Goal: Check status: Check status

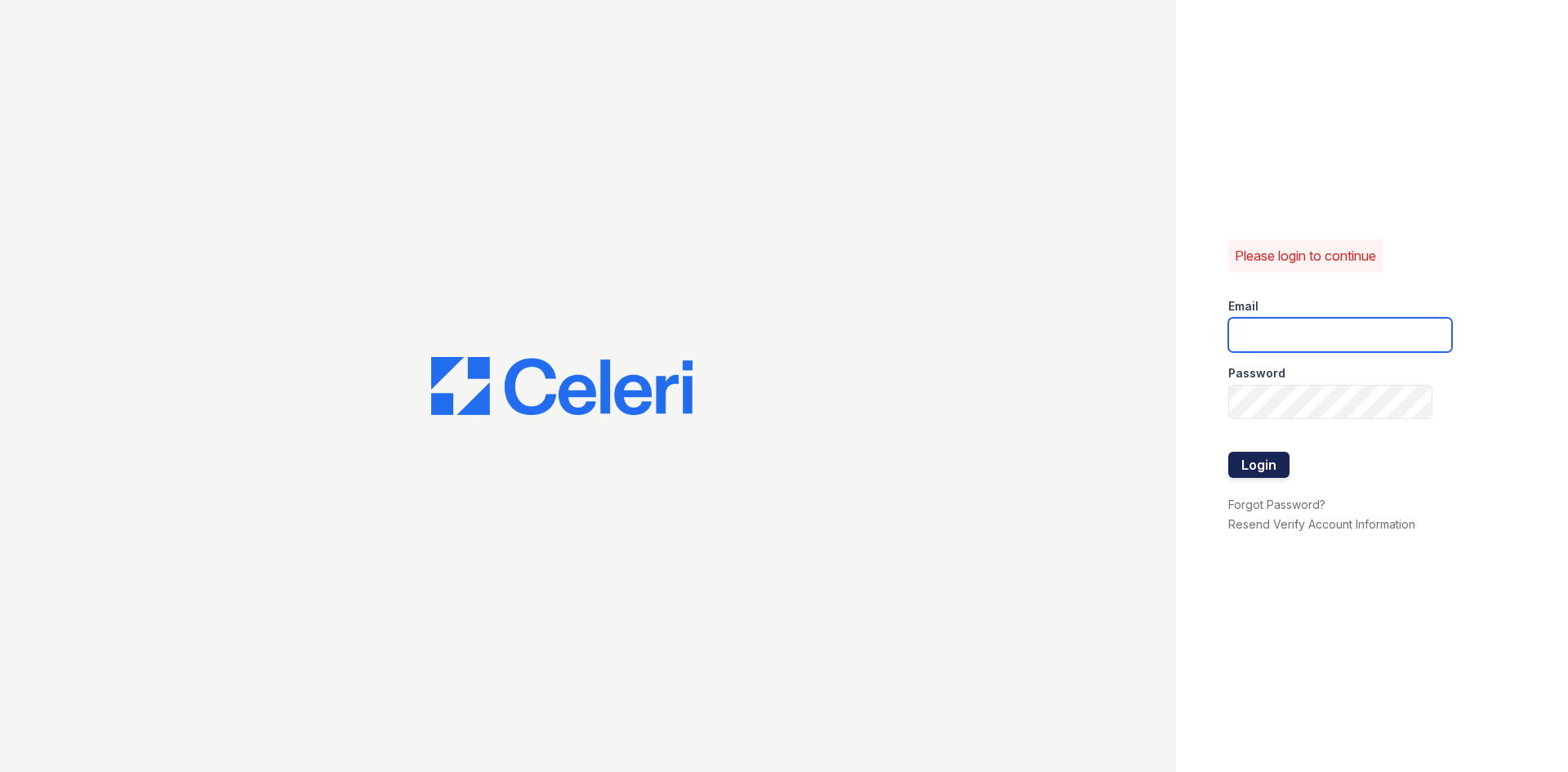
type input "arrive2801@trinity-pm.com"
click at [1281, 456] on button "Login" at bounding box center [1259, 464] width 62 height 26
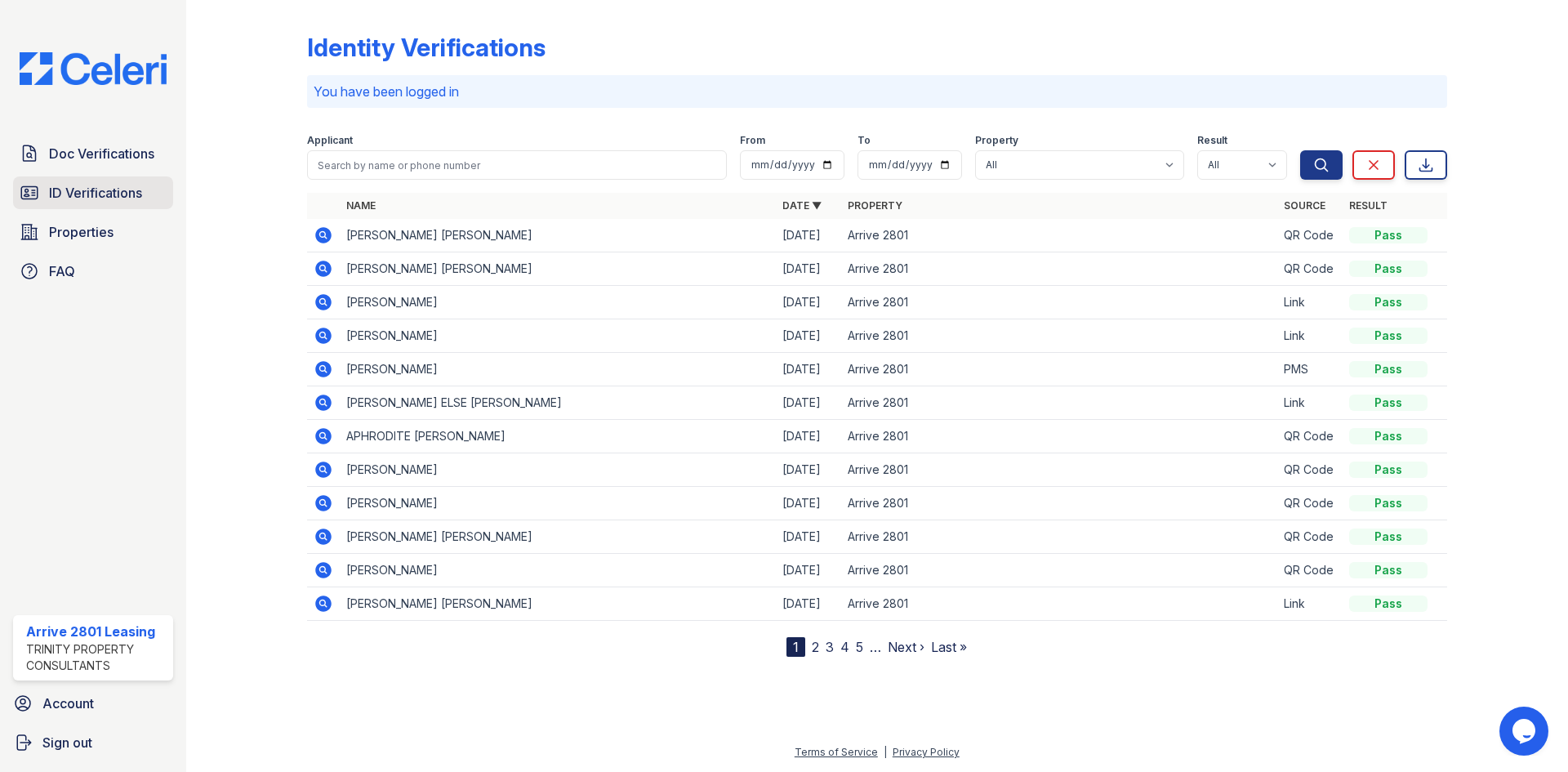
click at [159, 194] on link "ID Verifications" at bounding box center [92, 193] width 160 height 33
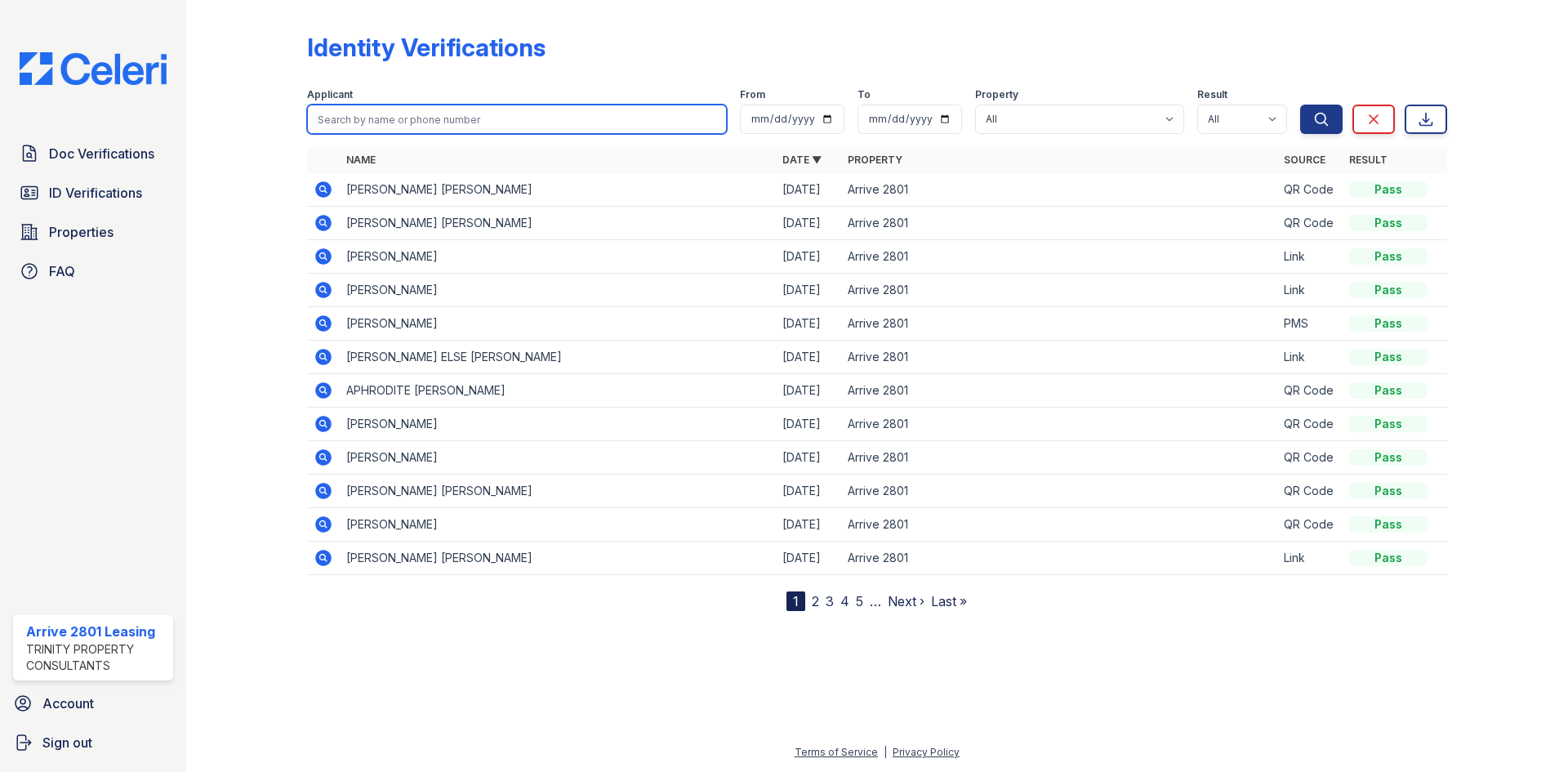
click at [517, 125] on input "search" at bounding box center [517, 119] width 420 height 30
click at [483, 128] on input "search" at bounding box center [517, 119] width 420 height 30
type input "[PERSON_NAME]"
click at [1300, 105] on button "Search" at bounding box center [1321, 119] width 43 height 30
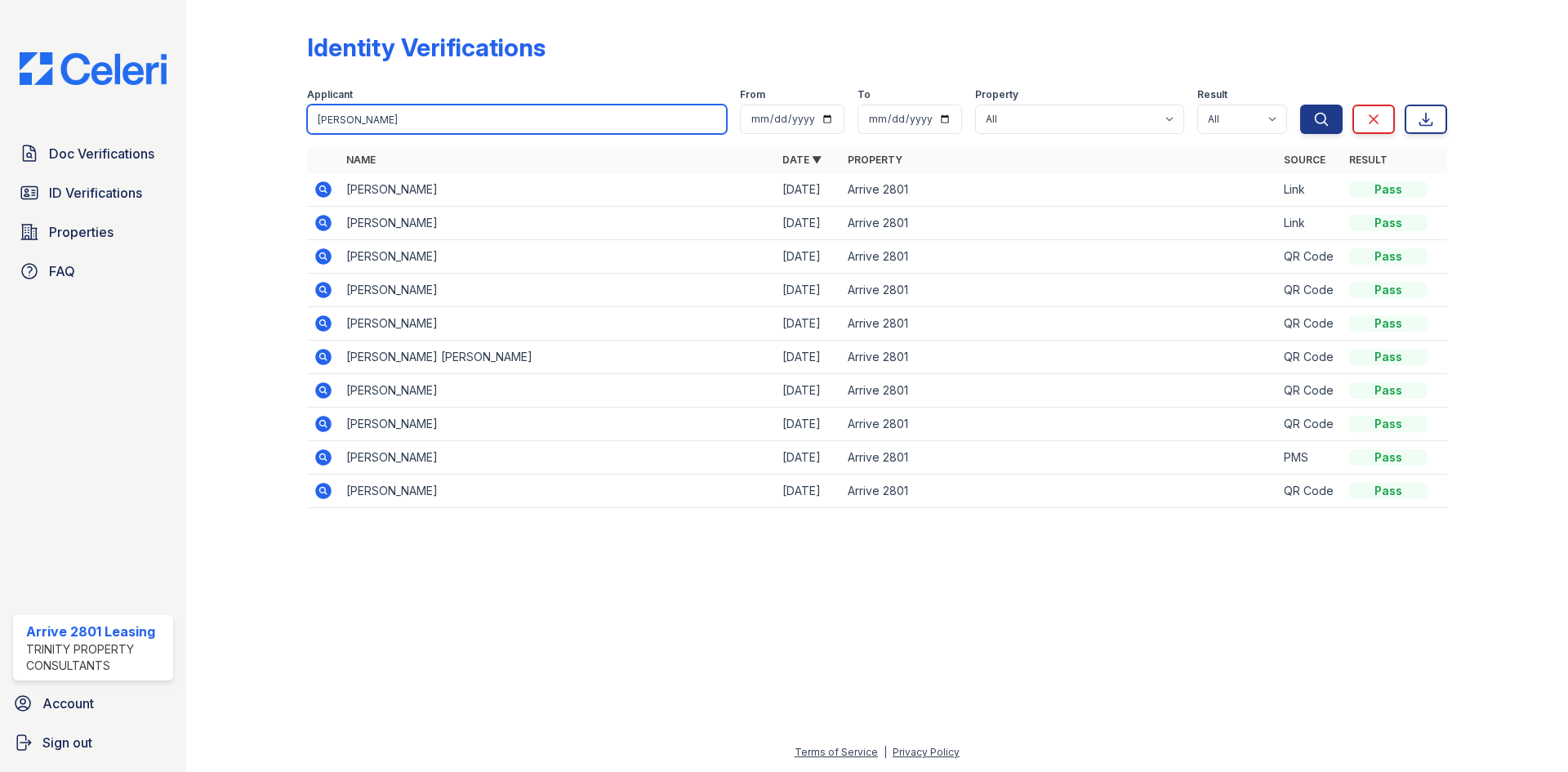
click at [504, 122] on input "[PERSON_NAME]" at bounding box center [517, 119] width 420 height 30
type input "[PERSON_NAME]"
click at [1300, 105] on button "Search" at bounding box center [1321, 119] width 43 height 30
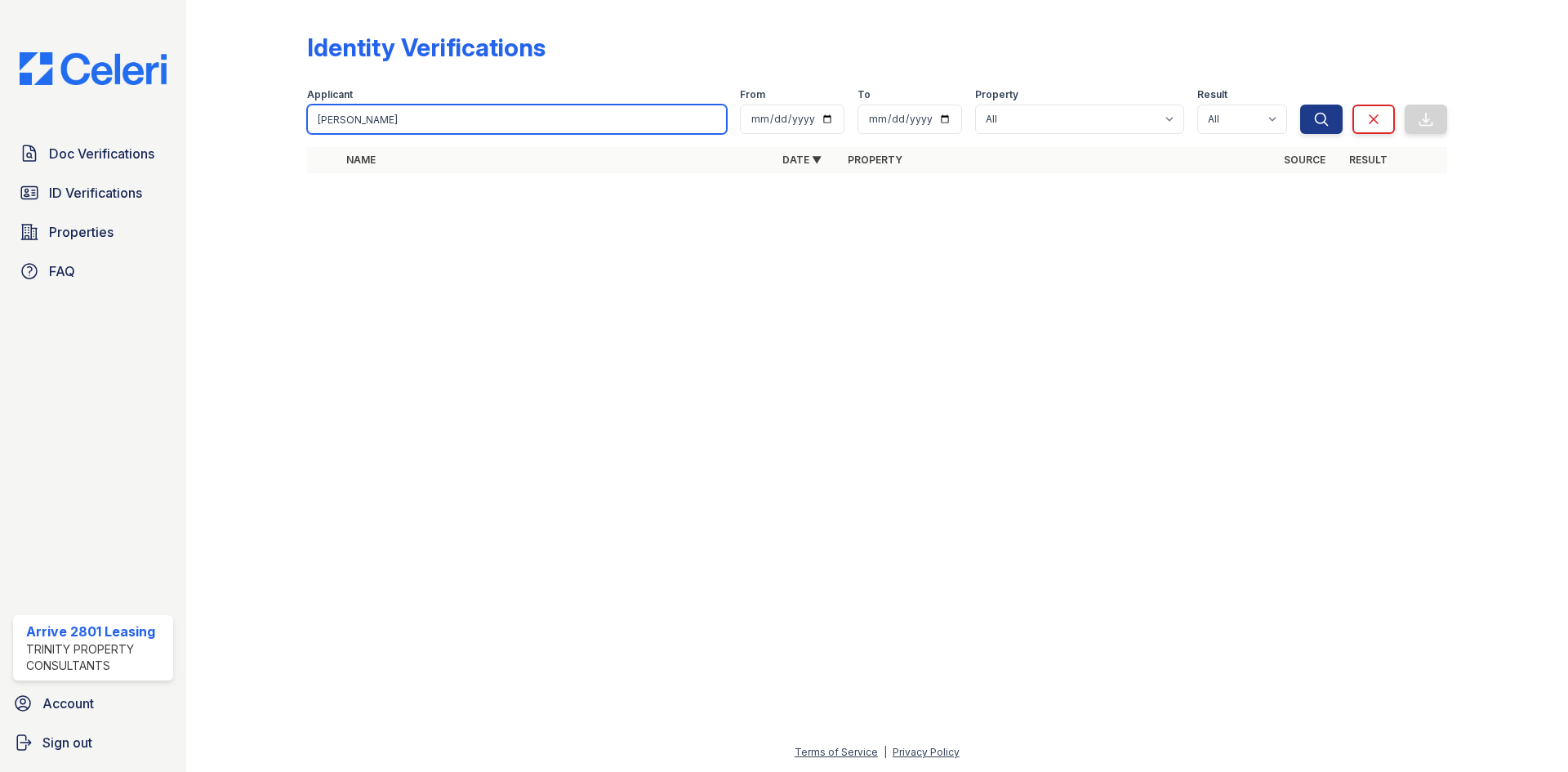
drag, startPoint x: 416, startPoint y: 114, endPoint x: 313, endPoint y: 113, distance: 103.0
click at [313, 113] on input "[PERSON_NAME]" at bounding box center [517, 119] width 420 height 30
type input "[PERSON_NAME]"
click at [1300, 105] on button "Search" at bounding box center [1321, 119] width 43 height 30
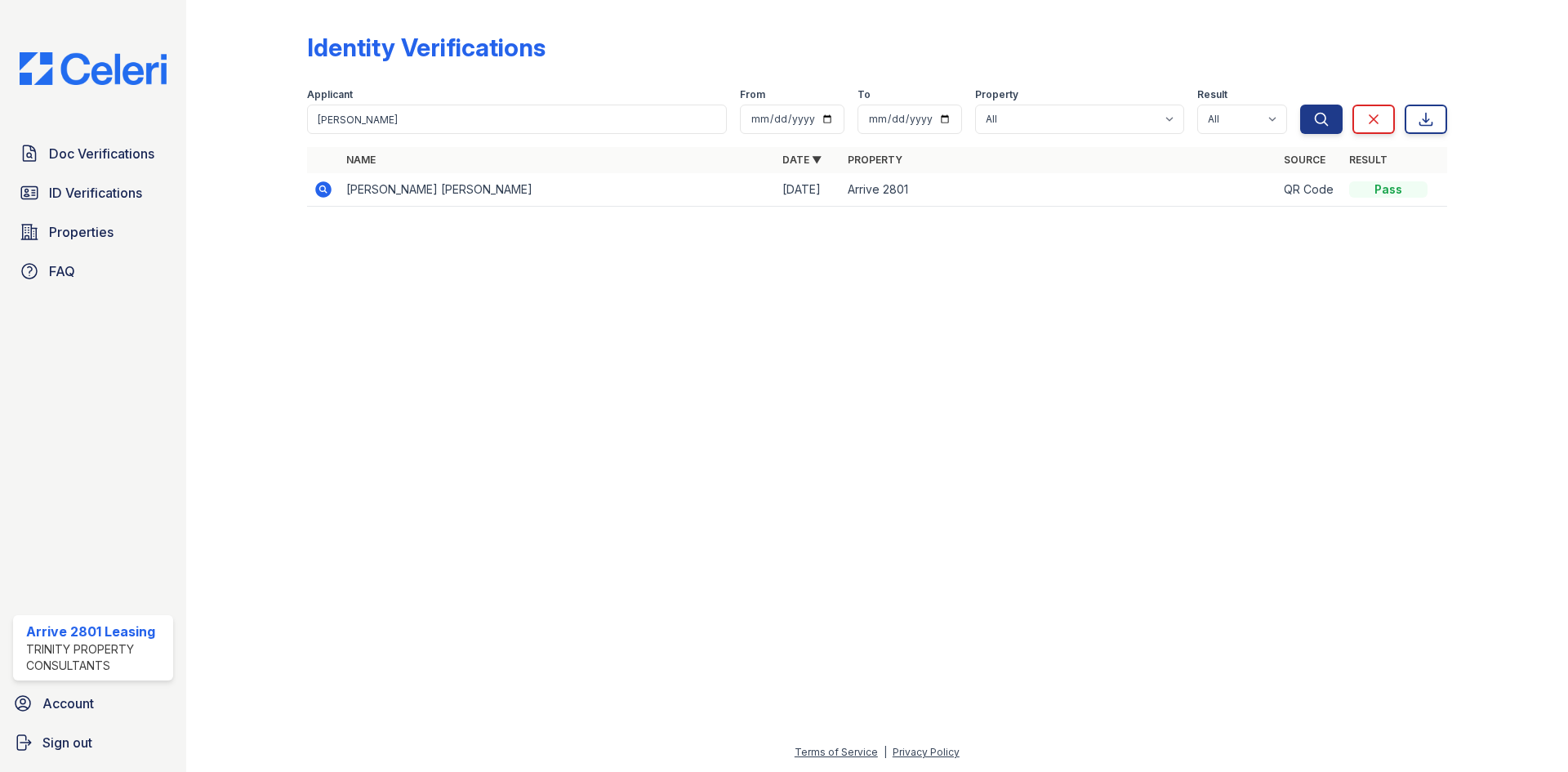
click at [556, 102] on div "Applicant" at bounding box center [517, 97] width 420 height 16
click at [526, 127] on input "[PERSON_NAME]" at bounding box center [517, 119] width 420 height 30
click at [356, 119] on input "[PERSON_NAME]" at bounding box center [517, 119] width 420 height 30
type input "[PERSON_NAME]"
click at [1300, 105] on button "Search" at bounding box center [1321, 119] width 43 height 30
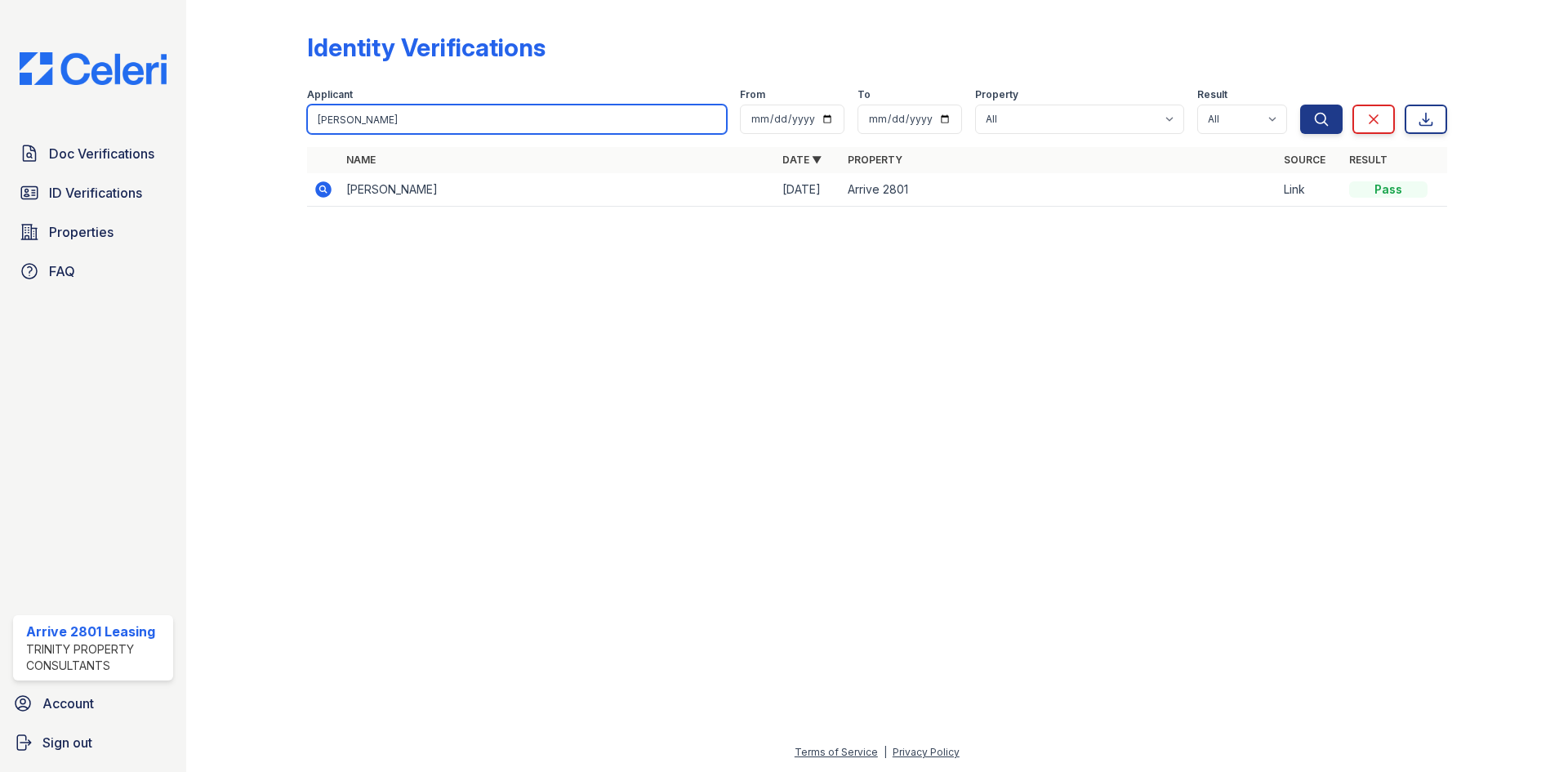
click at [427, 130] on input "[PERSON_NAME]" at bounding box center [517, 119] width 420 height 30
type input "[PERSON_NAME]"
click at [1300, 105] on button "Search" at bounding box center [1321, 119] width 43 height 30
click at [720, 122] on input "[PERSON_NAME]" at bounding box center [517, 119] width 420 height 30
click at [713, 119] on input "[PERSON_NAME]" at bounding box center [517, 119] width 420 height 30
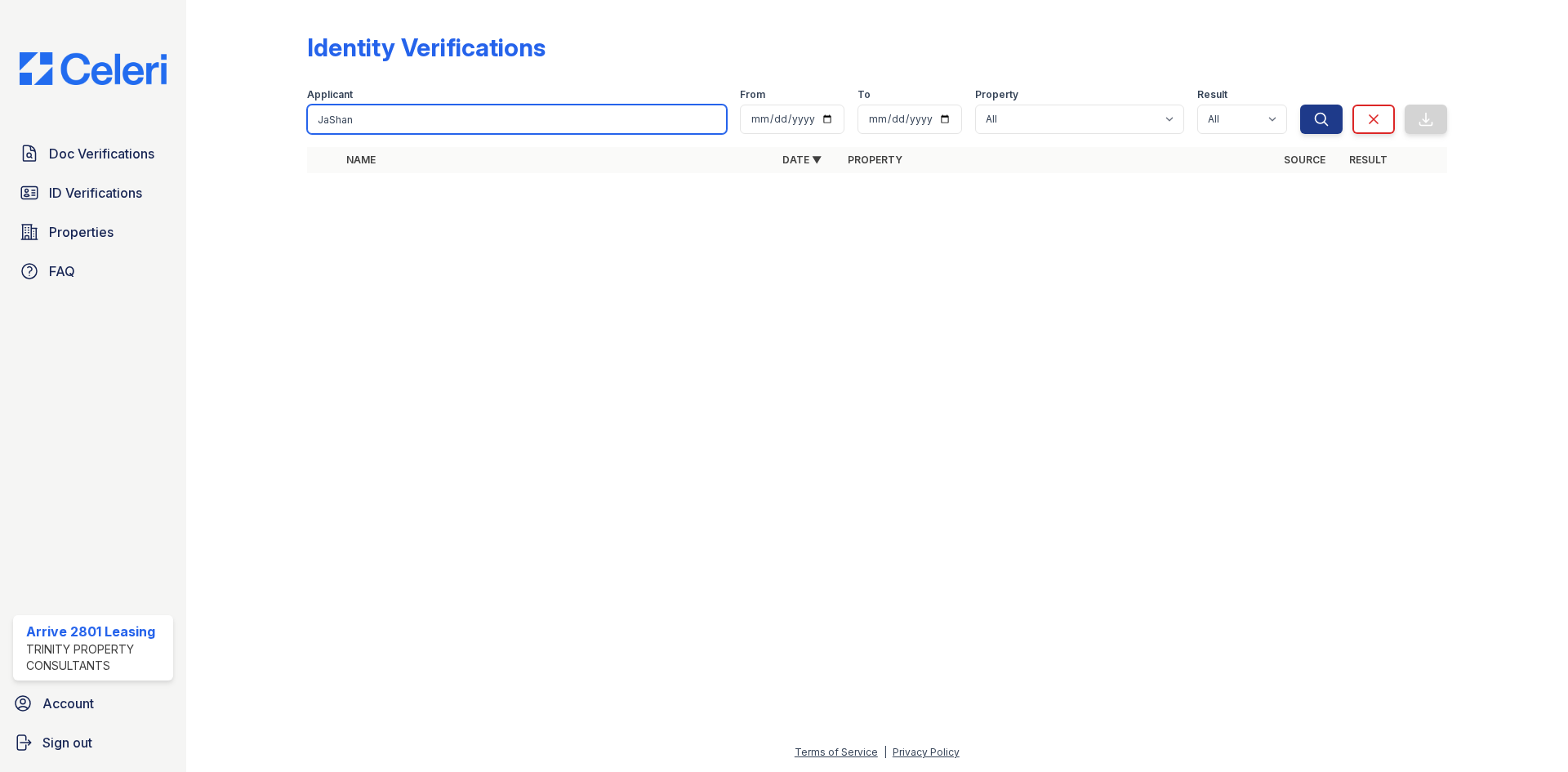
type input "JaShan"
click at [1300, 105] on button "Search" at bounding box center [1321, 119] width 43 height 30
